Goal: Information Seeking & Learning: Learn about a topic

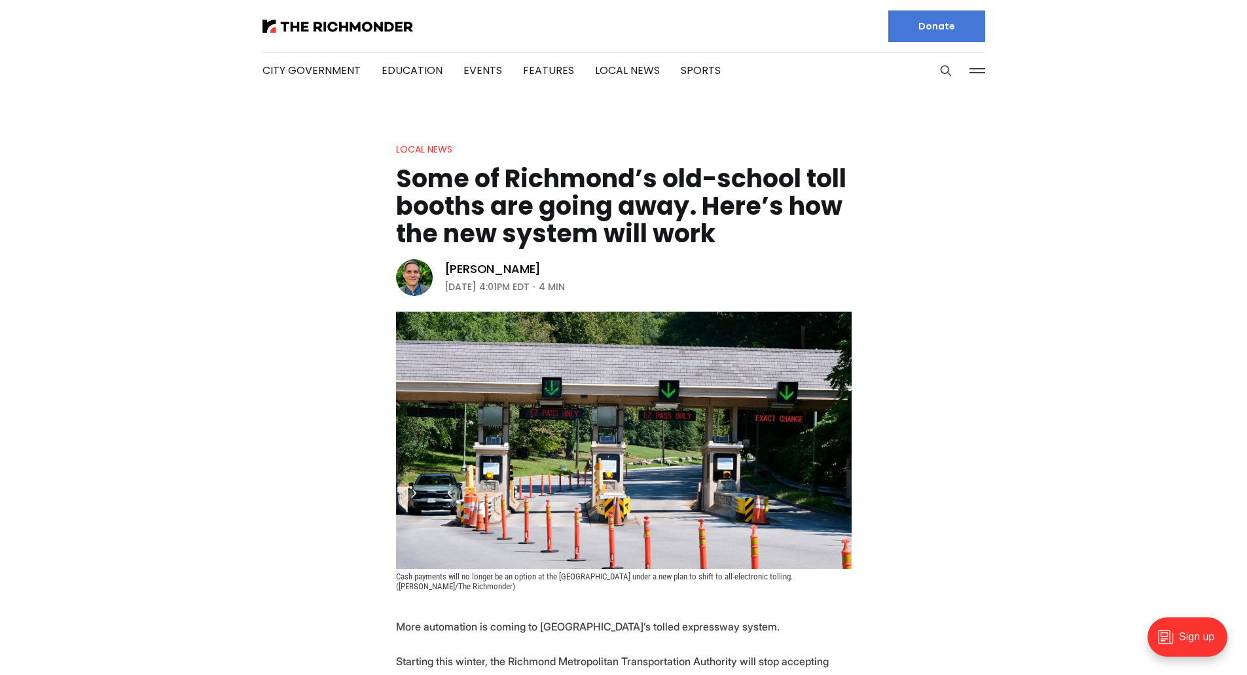
click at [965, 288] on header "Local News Some of [GEOGRAPHIC_DATA]’s old-school toll booths are going away. H…" at bounding box center [623, 366] width 1247 height 450
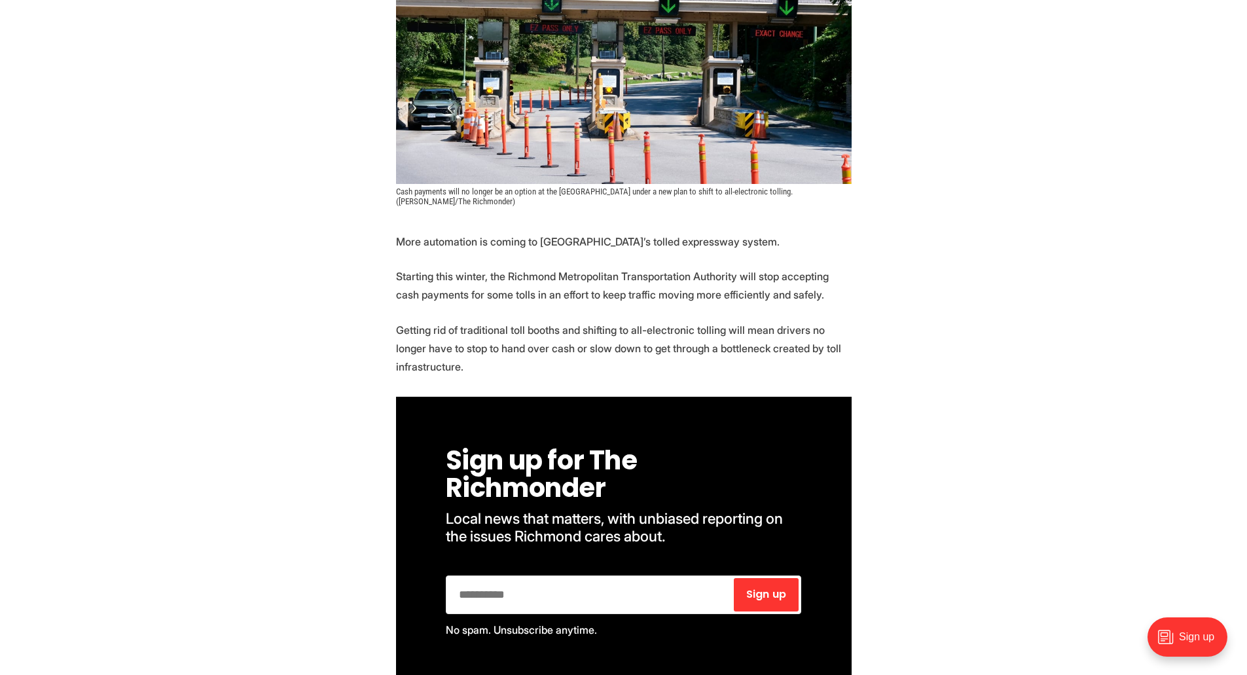
scroll to position [393, 0]
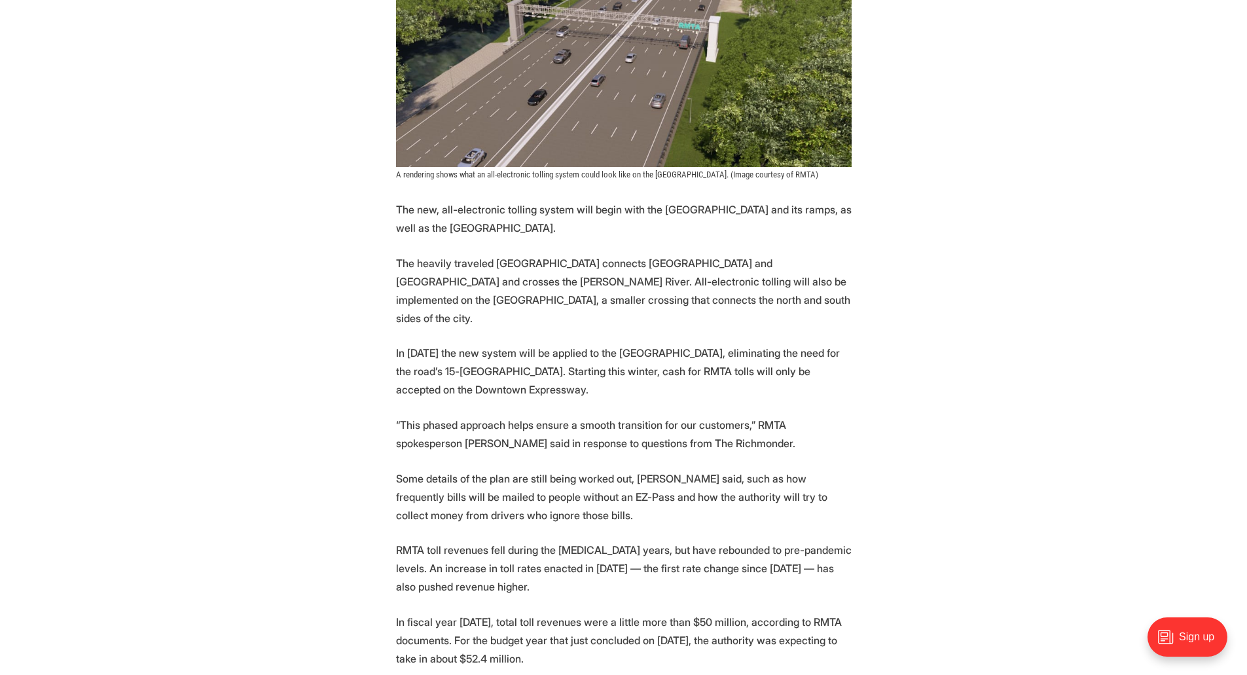
scroll to position [1506, 0]
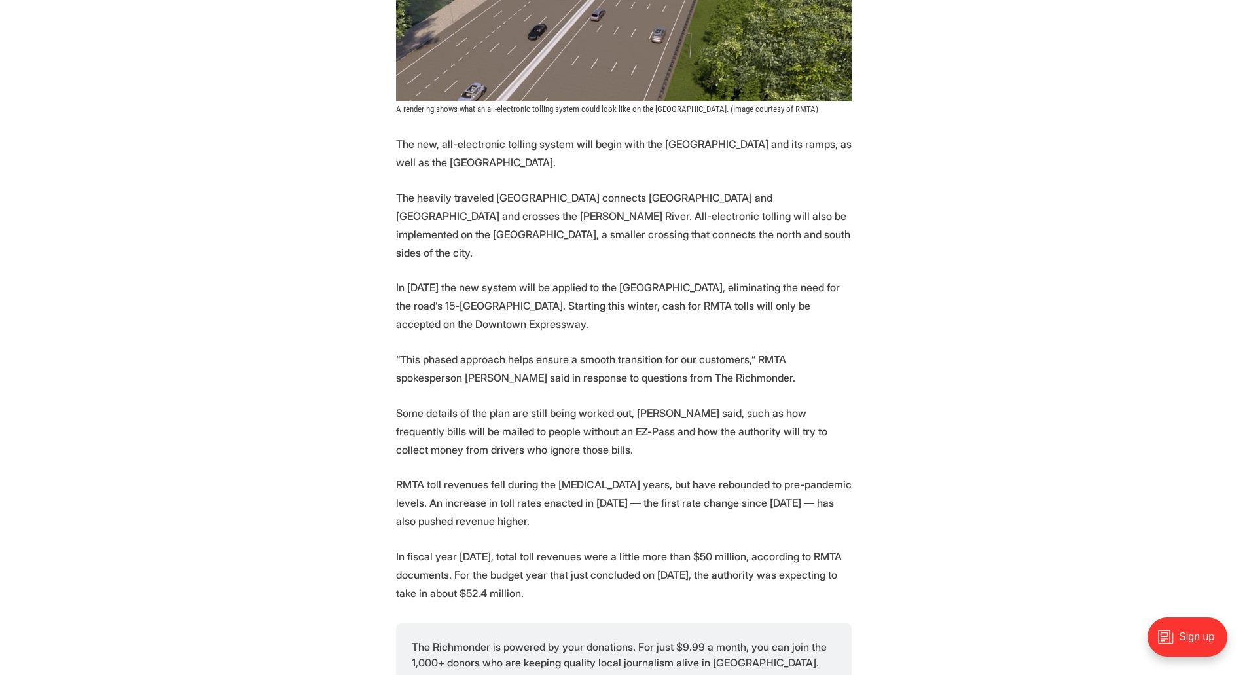
click at [274, 280] on section "More automation is coming to [GEOGRAPHIC_DATA]’s tolled expressway system. Star…" at bounding box center [623, 237] width 1247 height 2251
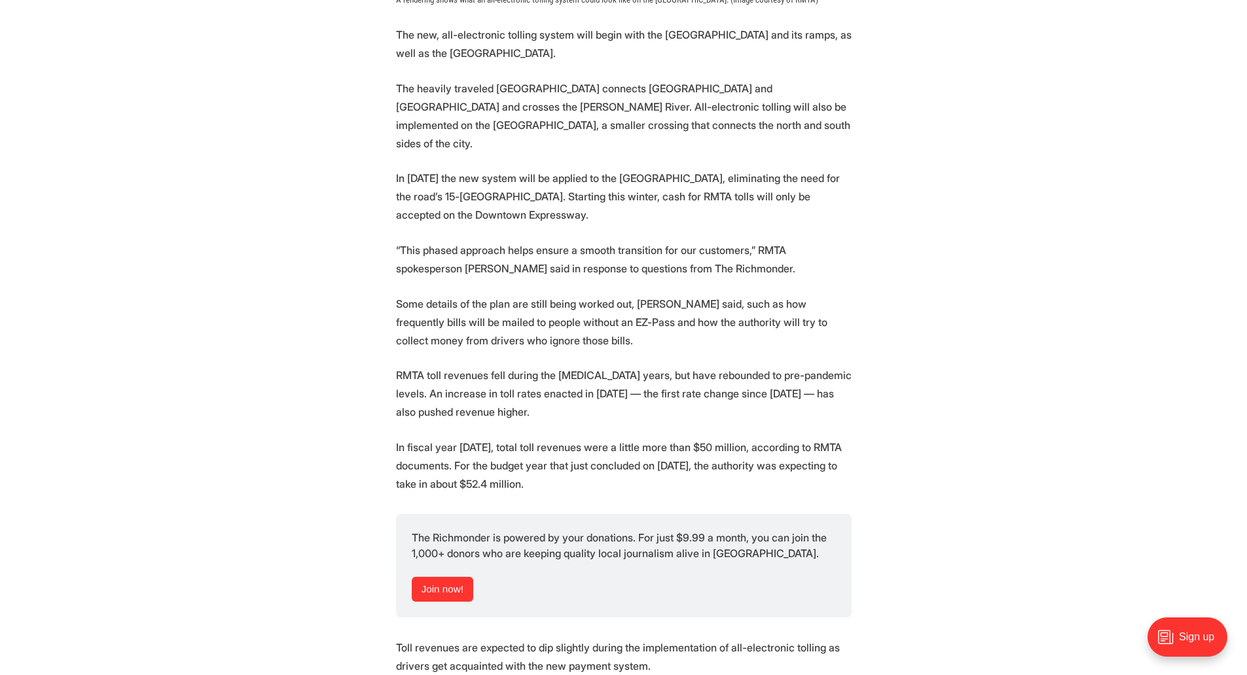
scroll to position [1636, 0]
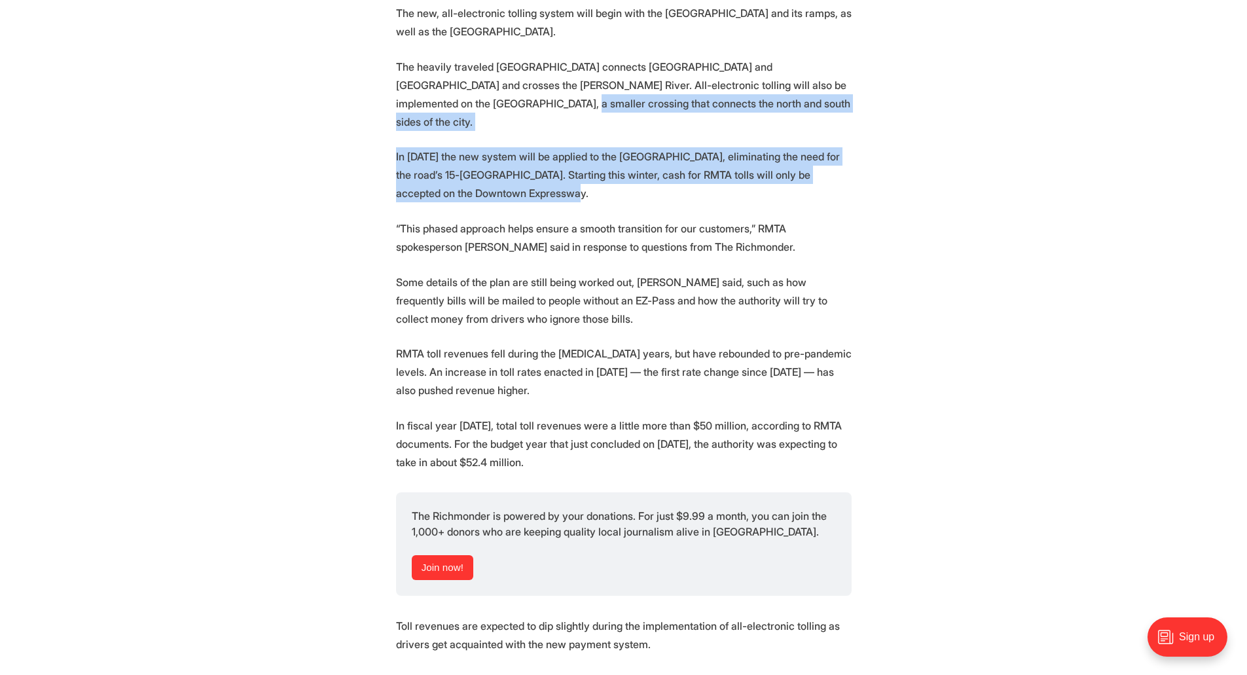
drag, startPoint x: 436, startPoint y: 92, endPoint x: 598, endPoint y: 156, distance: 173.9
click at [598, 156] on section "More automation is coming to [GEOGRAPHIC_DATA]’s tolled expressway system. Star…" at bounding box center [623, 106] width 1247 height 2251
click at [660, 159] on p "In [DATE] the new system will be applied to the [GEOGRAPHIC_DATA], eliminating …" at bounding box center [624, 174] width 456 height 55
drag, startPoint x: 481, startPoint y: 118, endPoint x: 594, endPoint y: 159, distance: 119.9
click at [562, 164] on p "In [DATE] the new system will be applied to the [GEOGRAPHIC_DATA], eliminating …" at bounding box center [624, 174] width 456 height 55
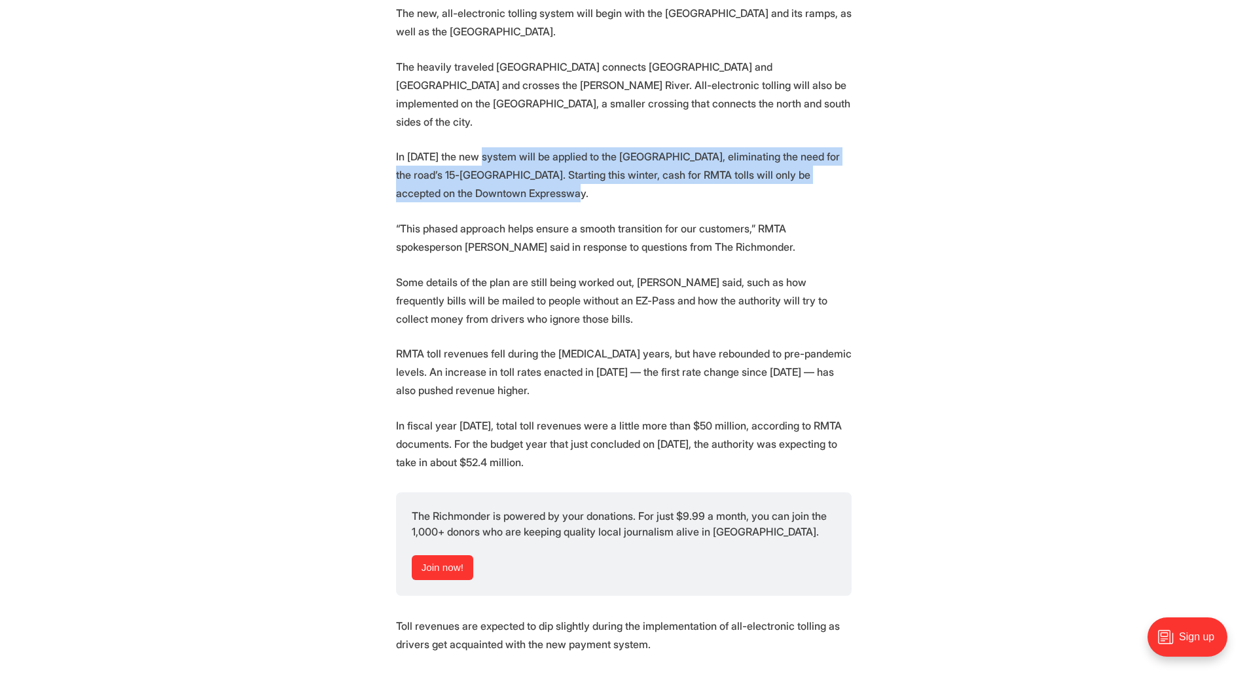
click at [601, 158] on p "In [DATE] the new system will be applied to the [GEOGRAPHIC_DATA], eliminating …" at bounding box center [624, 174] width 456 height 55
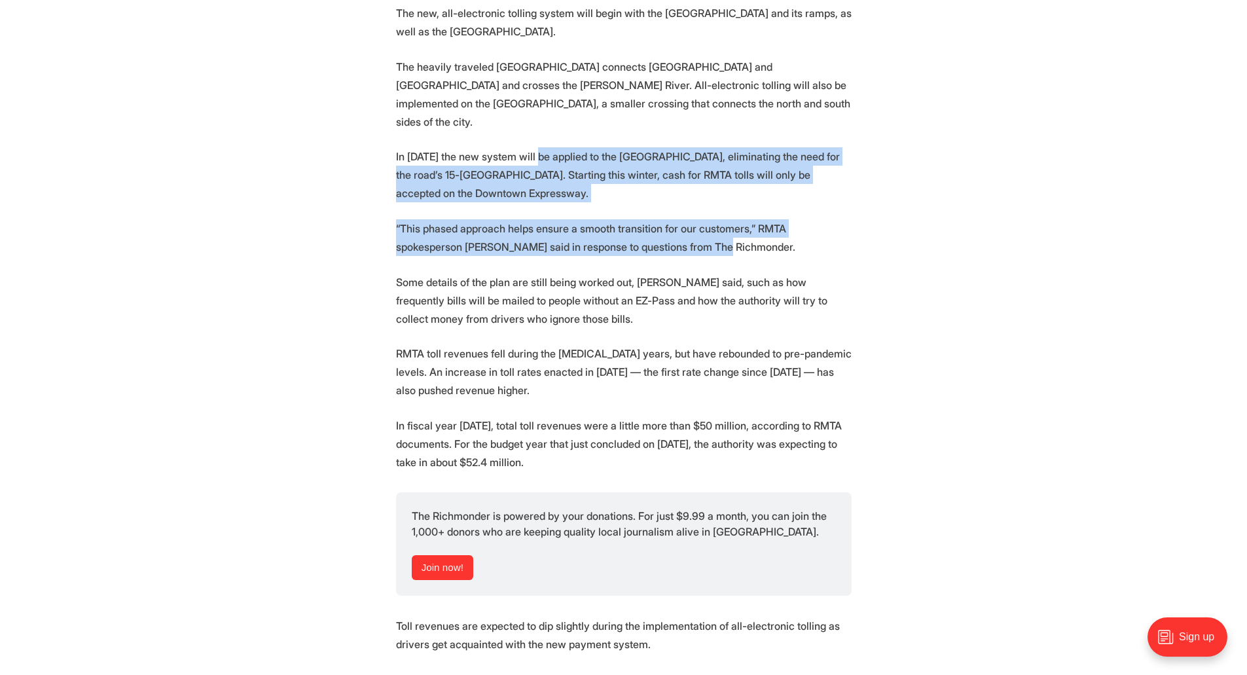
drag, startPoint x: 539, startPoint y: 109, endPoint x: 734, endPoint y: 215, distance: 222.0
click at [688, 209] on section "More automation is coming to [GEOGRAPHIC_DATA]’s tolled expressway system. Star…" at bounding box center [623, 106] width 1247 height 2251
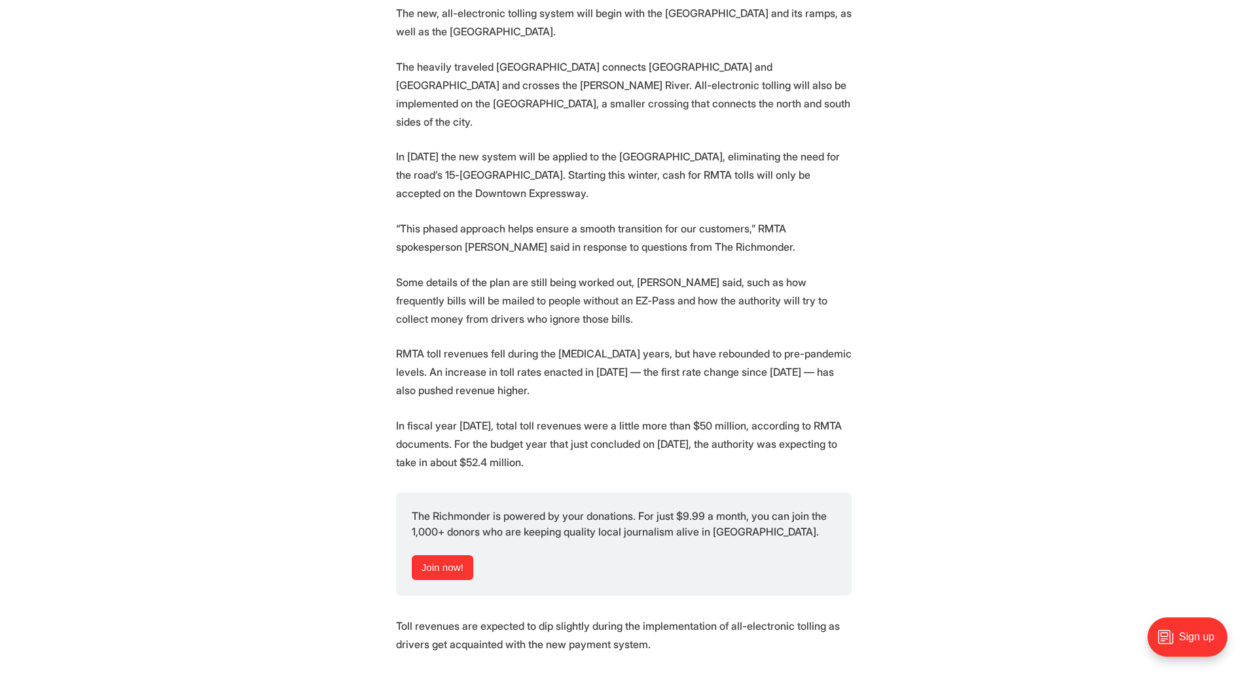
click at [736, 219] on p "“This phased approach helps ensure a smooth transition for our customers,” RMTA…" at bounding box center [624, 237] width 456 height 37
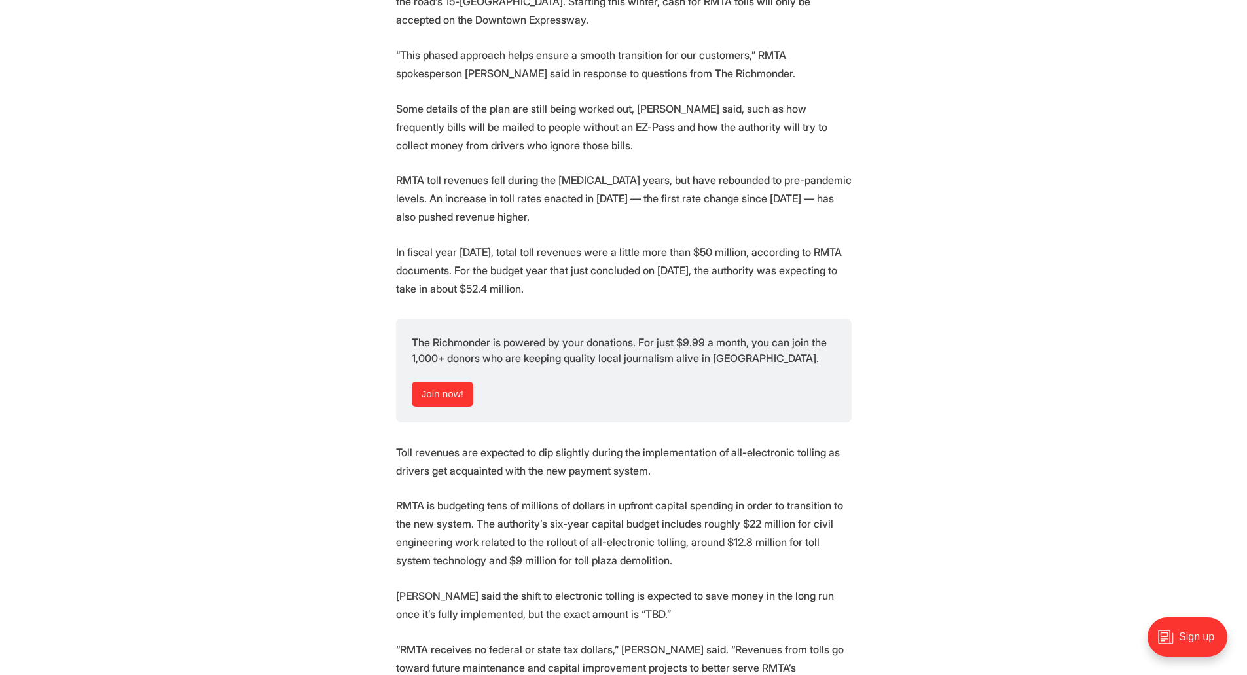
scroll to position [1833, 0]
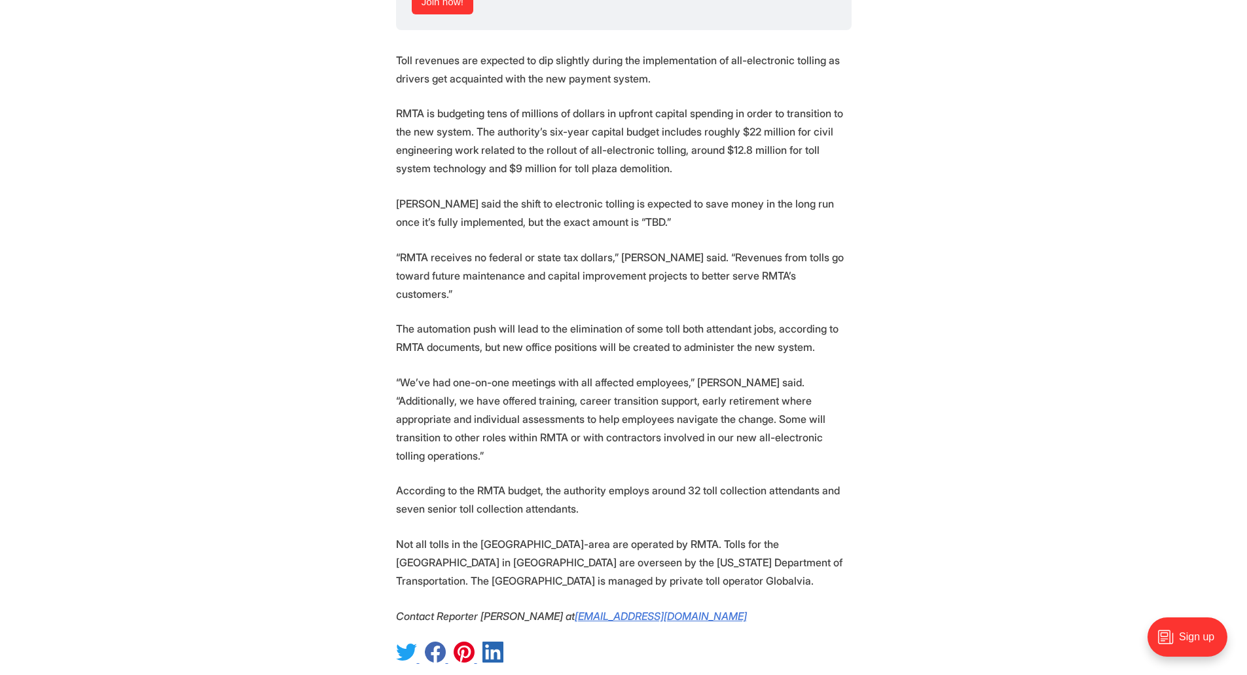
scroll to position [2226, 0]
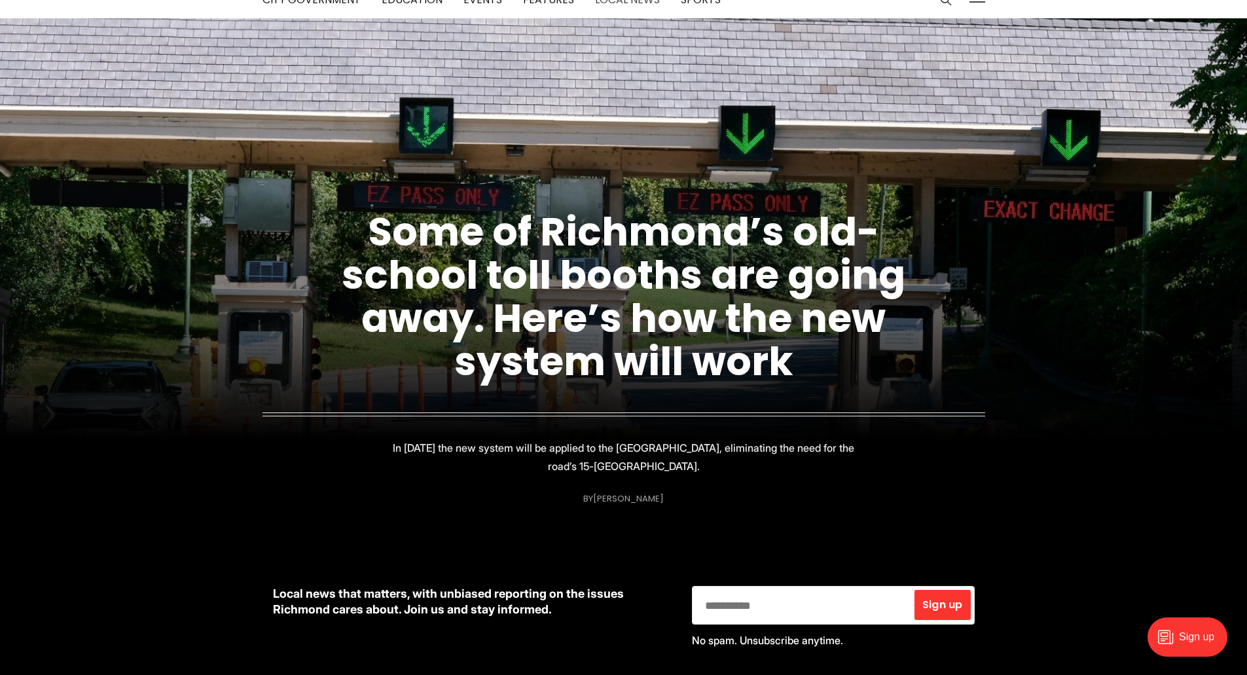
scroll to position [65, 0]
